Goal: Task Accomplishment & Management: Manage account settings

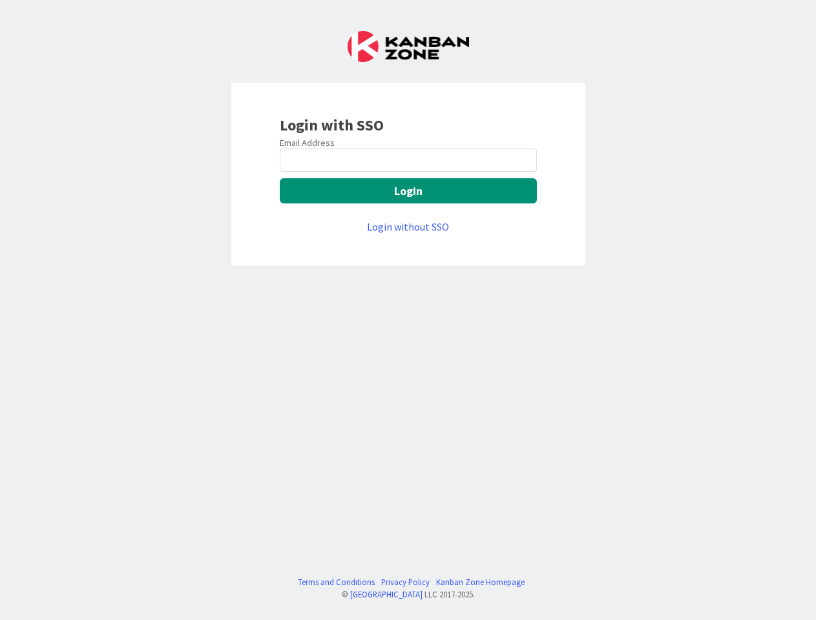
click at [407, 310] on div "Login with SSO Email Address Login Login without SSO Terms and Conditions Priva…" at bounding box center [408, 310] width 816 height 620
click at [408, 191] on button "Login" at bounding box center [408, 190] width 257 height 25
